Goal: Feedback & Contribution: Submit feedback/report problem

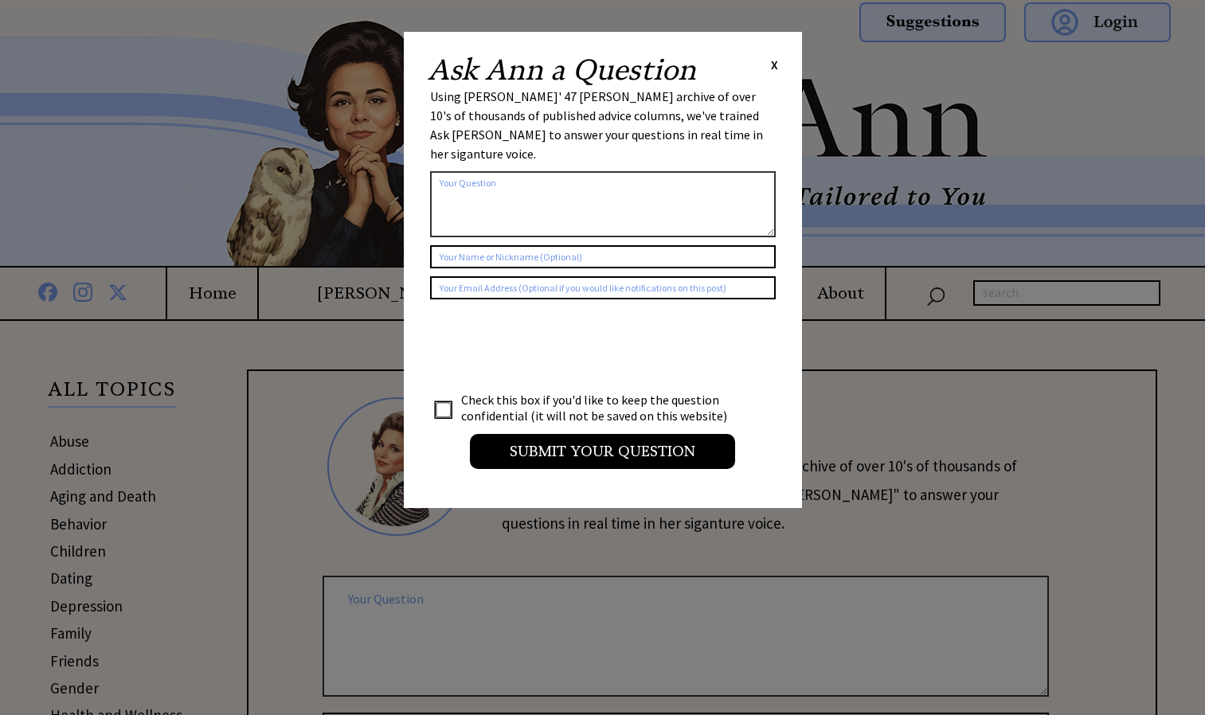
click at [767, 66] on div "Ask [PERSON_NAME] a Question X" at bounding box center [603, 70] width 350 height 29
click at [773, 68] on span "X" at bounding box center [774, 65] width 7 height 16
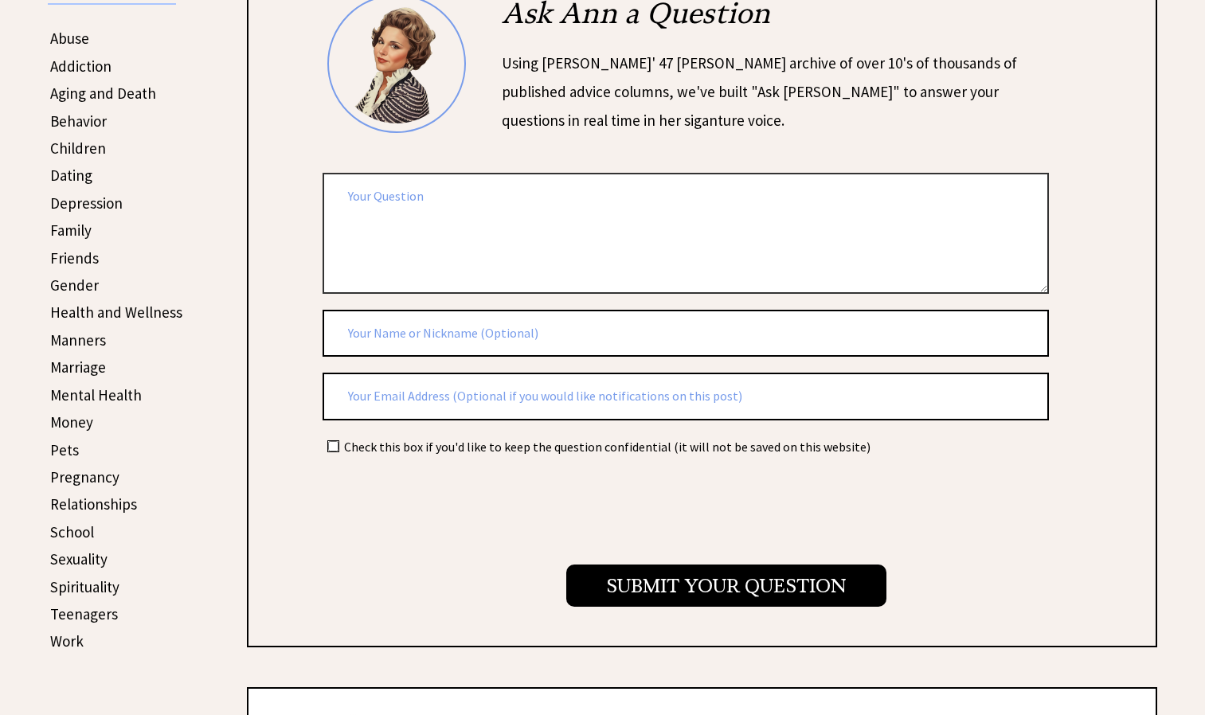
scroll to position [405, 0]
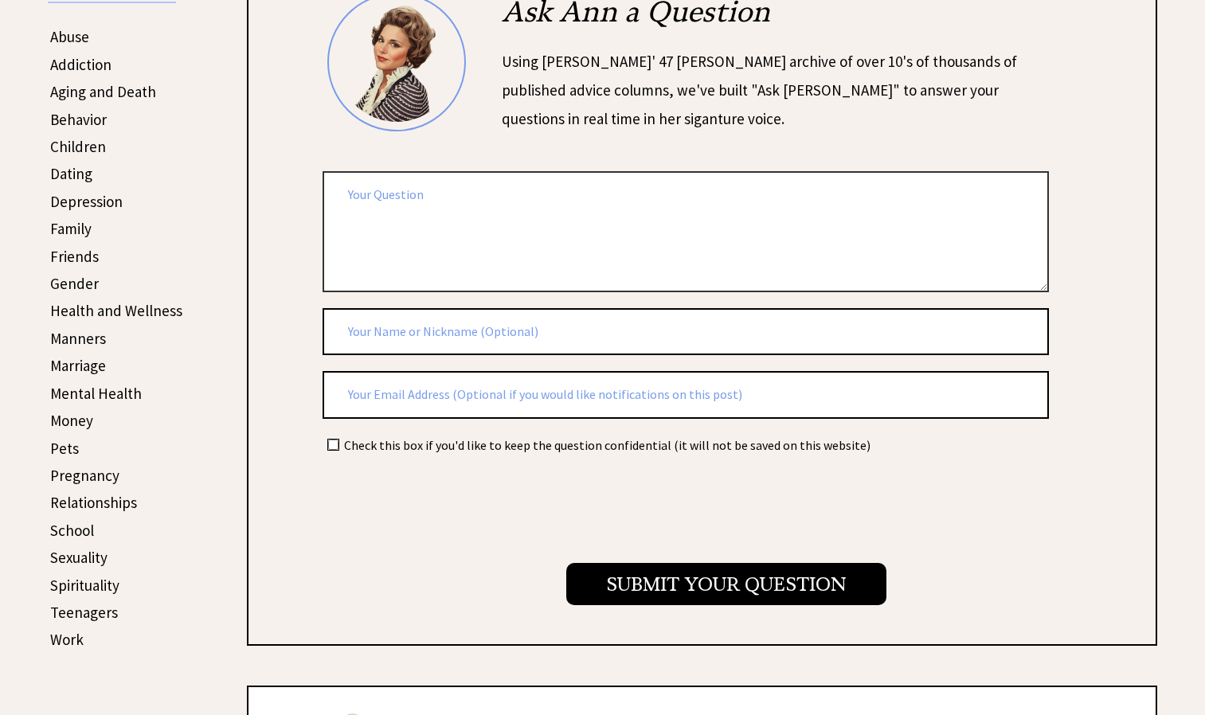
click at [466, 233] on textarea at bounding box center [686, 231] width 726 height 120
click at [370, 198] on textarea at bounding box center [686, 231] width 726 height 120
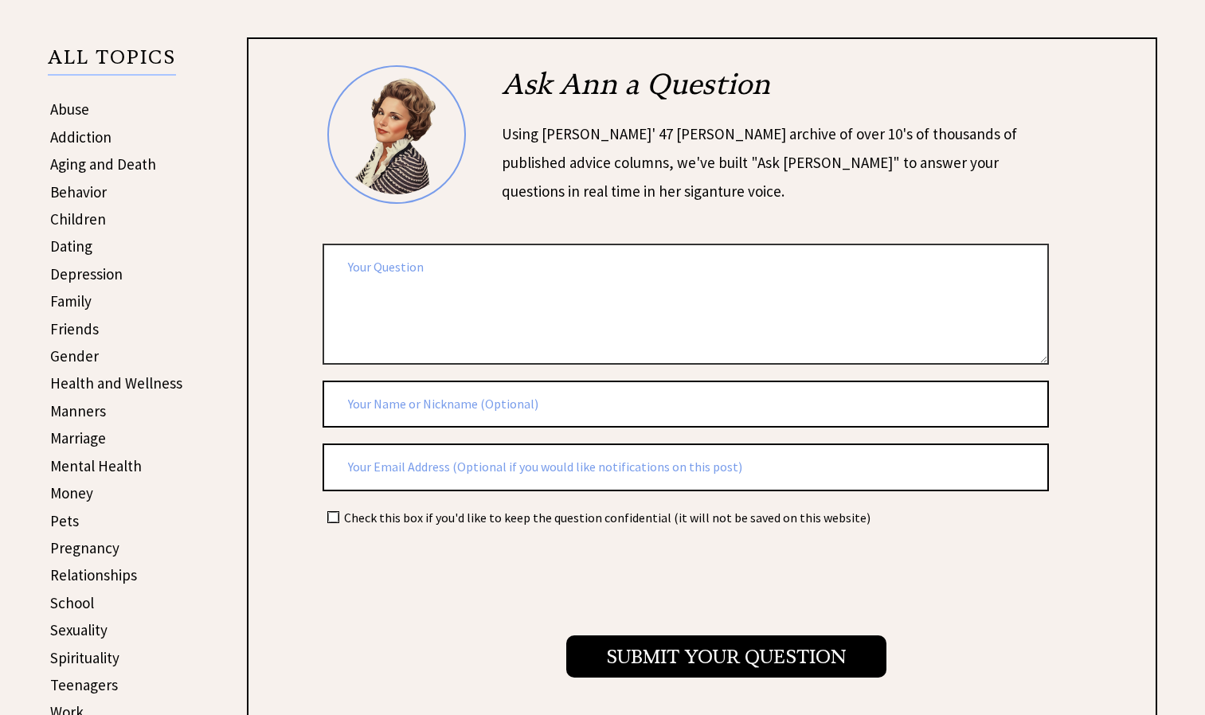
scroll to position [329, 0]
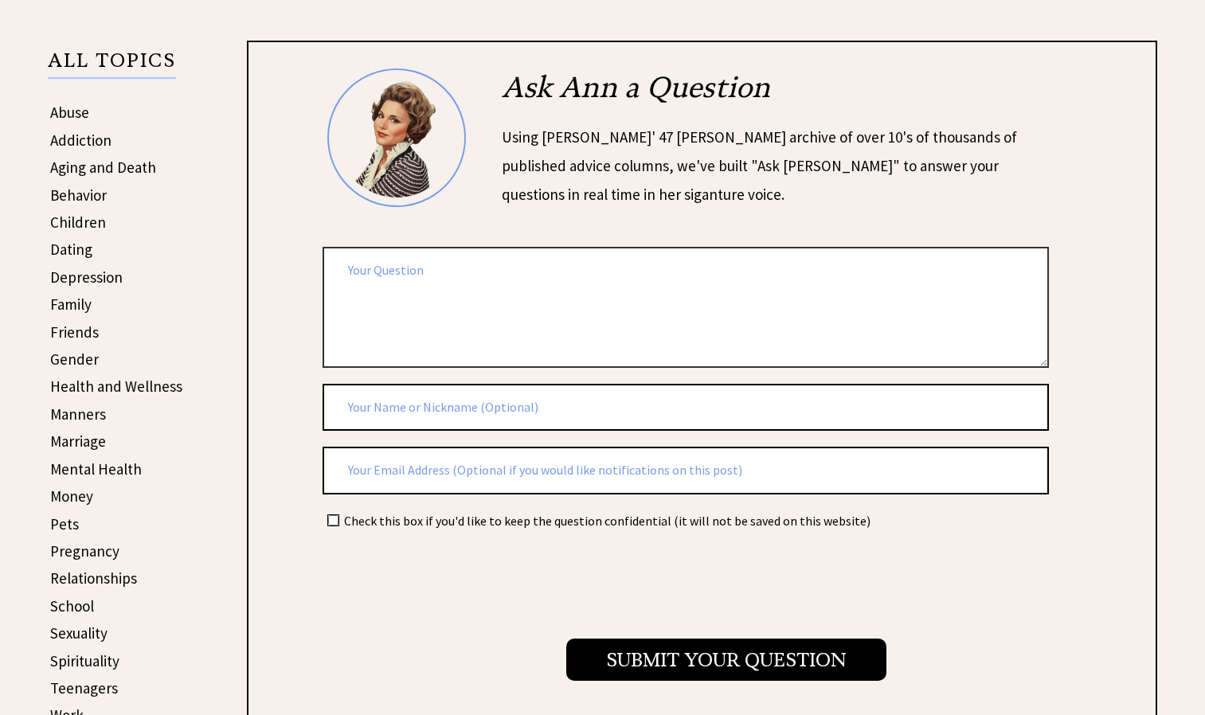
click at [468, 272] on textarea at bounding box center [686, 307] width 726 height 120
click at [444, 277] on textarea at bounding box center [686, 307] width 726 height 120
click at [514, 332] on textarea at bounding box center [686, 307] width 726 height 120
click at [518, 278] on textarea at bounding box center [686, 307] width 726 height 120
click at [366, 287] on textarea "She had a [DEMOGRAPHIC_DATA] job and her boyfriend abandoned her and her childr…" at bounding box center [686, 307] width 726 height 120
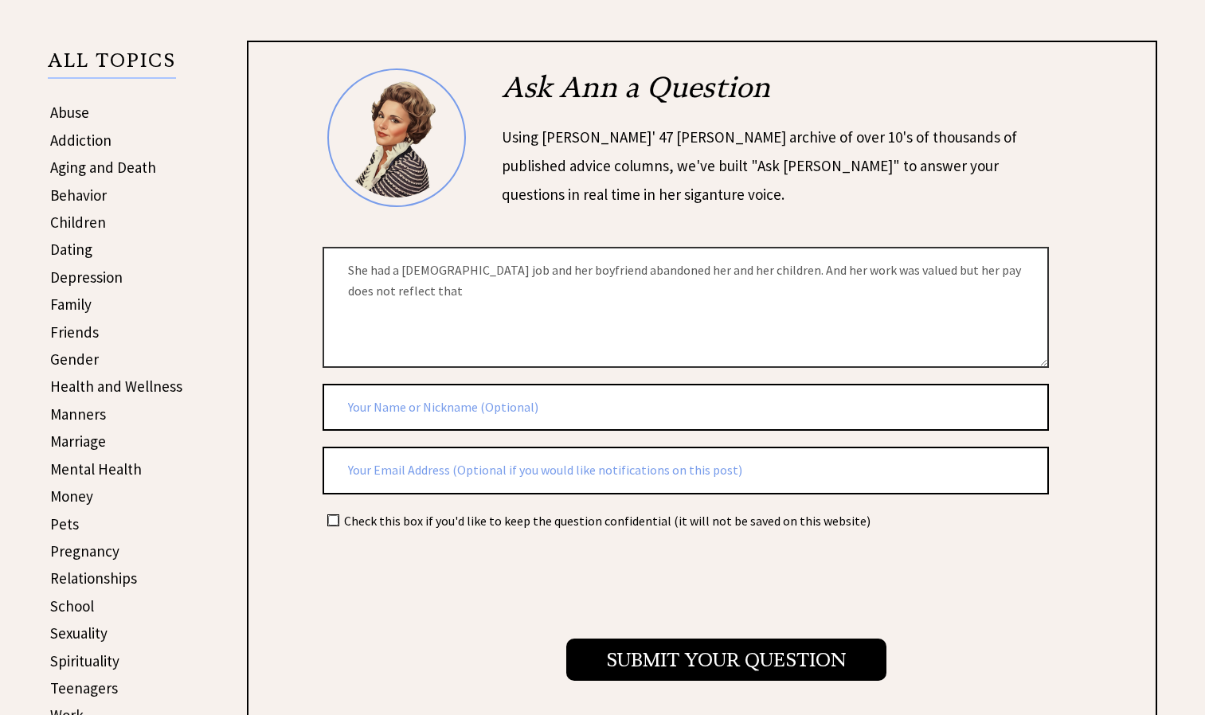
click at [416, 293] on textarea "She had a [DEMOGRAPHIC_DATA] job and her boyfriend abandoned her and her childr…" at bounding box center [686, 307] width 726 height 120
type textarea "She had a [DEMOGRAPHIC_DATA] job and her boyfriend abandoned her and her childr…"
